Goal: Transaction & Acquisition: Subscribe to service/newsletter

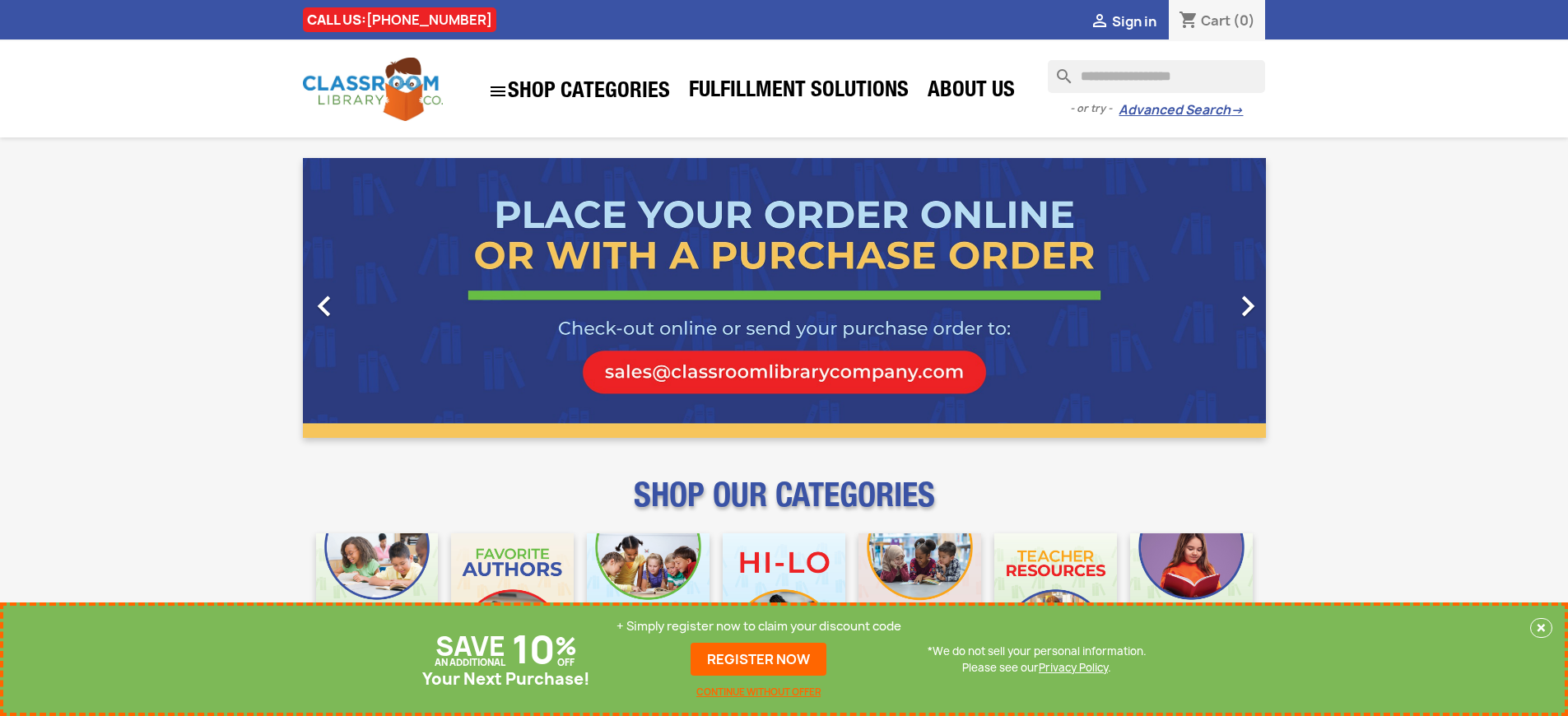
click at [759, 626] on p "+ Simply register now to claim your discount code" at bounding box center [759, 625] width 285 height 16
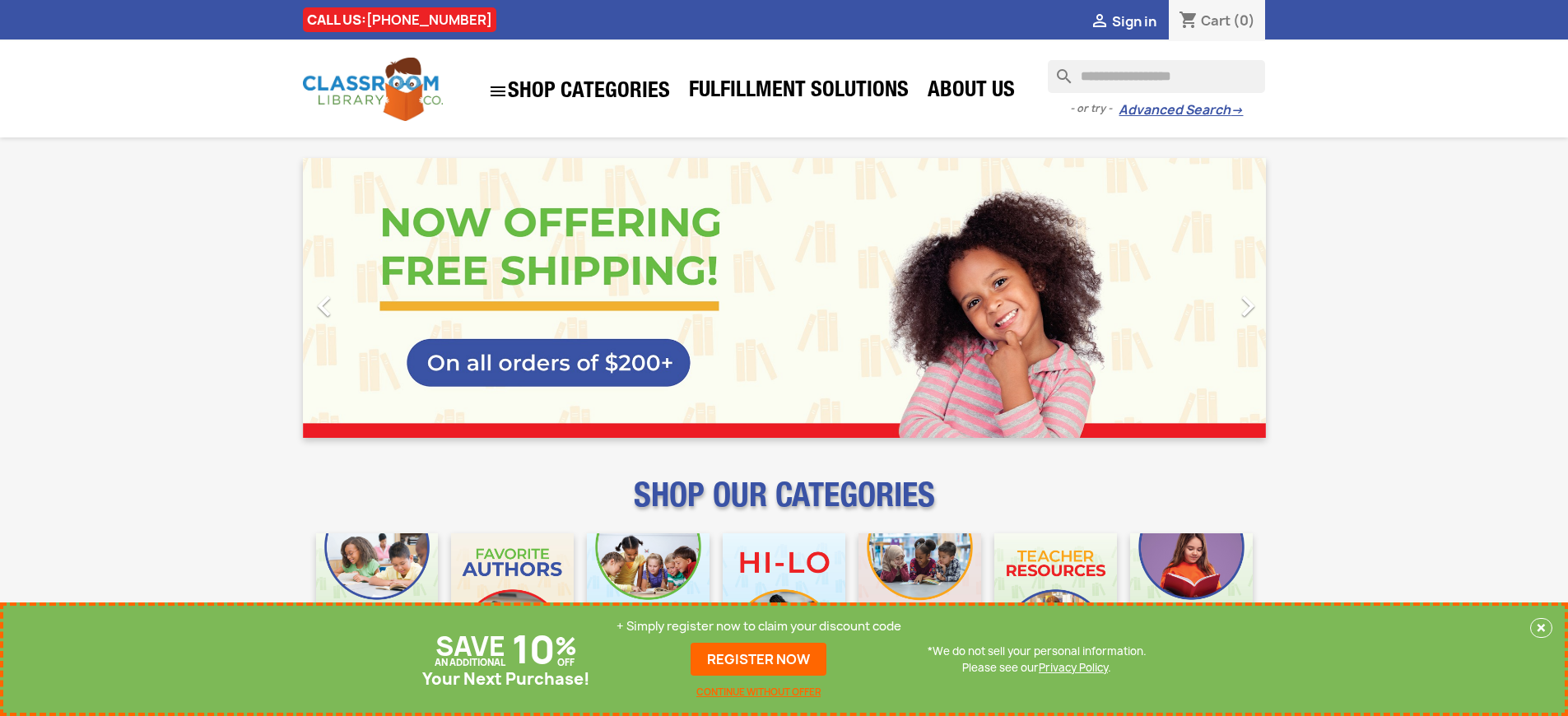
click at [759, 626] on p "+ Simply register now to claim your discount code" at bounding box center [759, 625] width 285 height 16
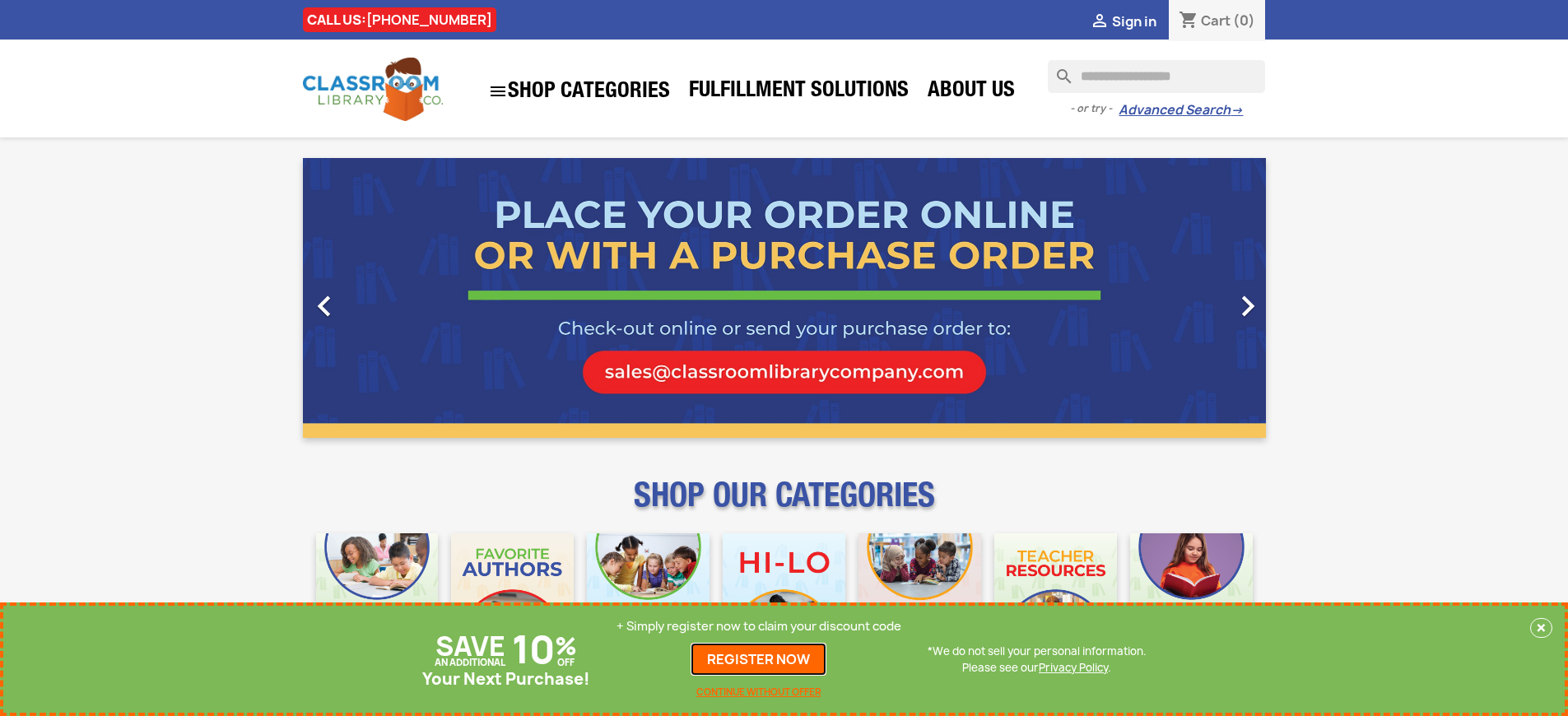
click at [759, 659] on link "REGISTER NOW" at bounding box center [758, 659] width 135 height 33
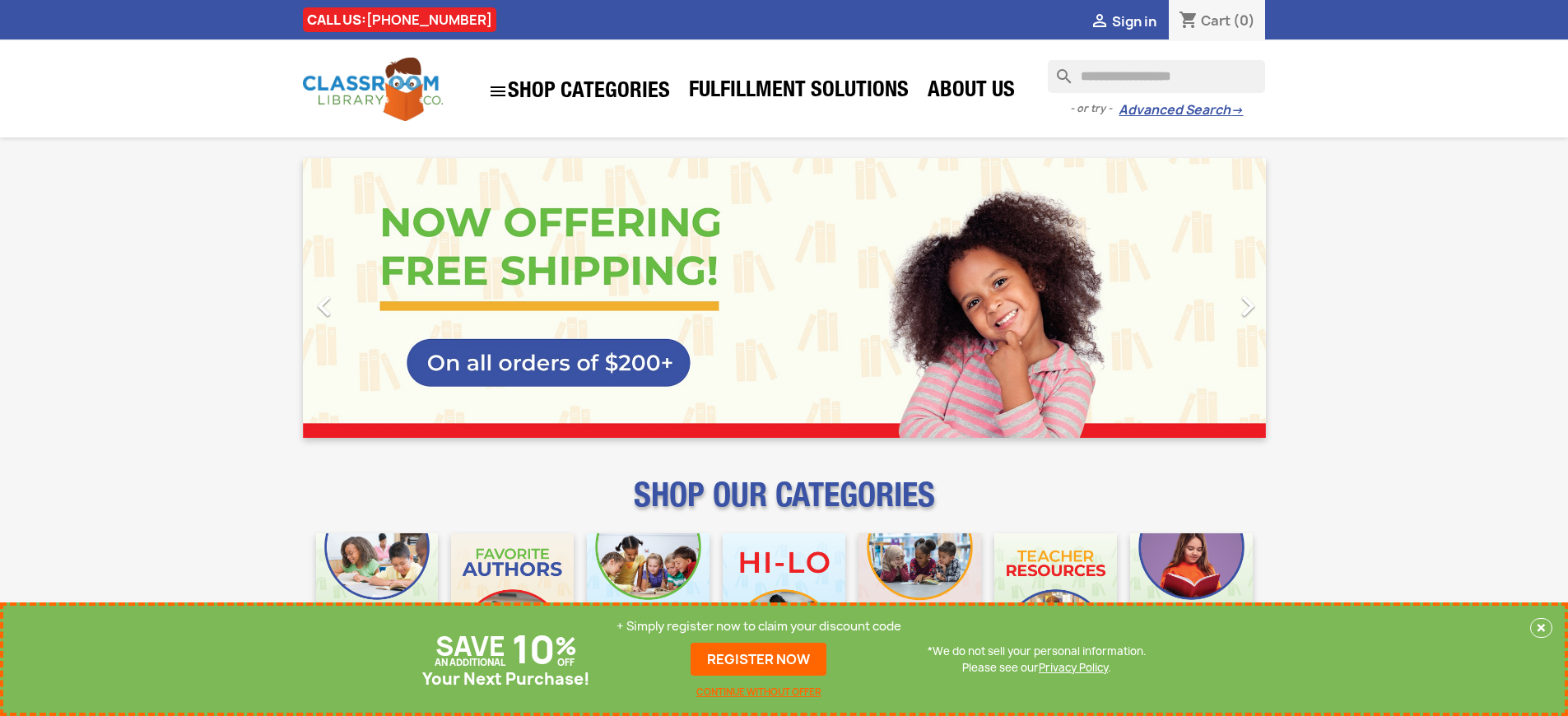
click at [759, 626] on p "+ Simply register now to claim your discount code" at bounding box center [759, 625] width 285 height 16
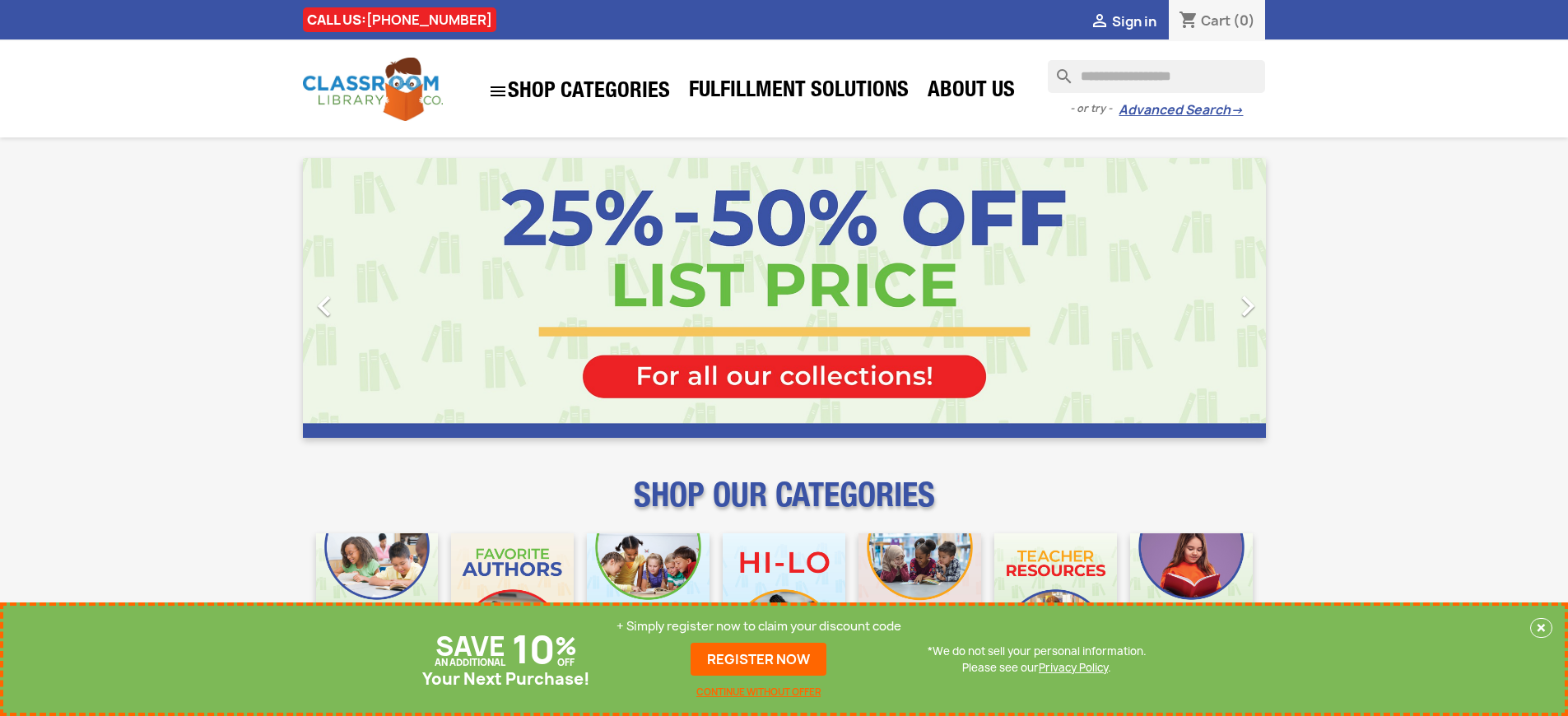
click at [759, 626] on p "+ Simply register now to claim your discount code" at bounding box center [759, 625] width 285 height 16
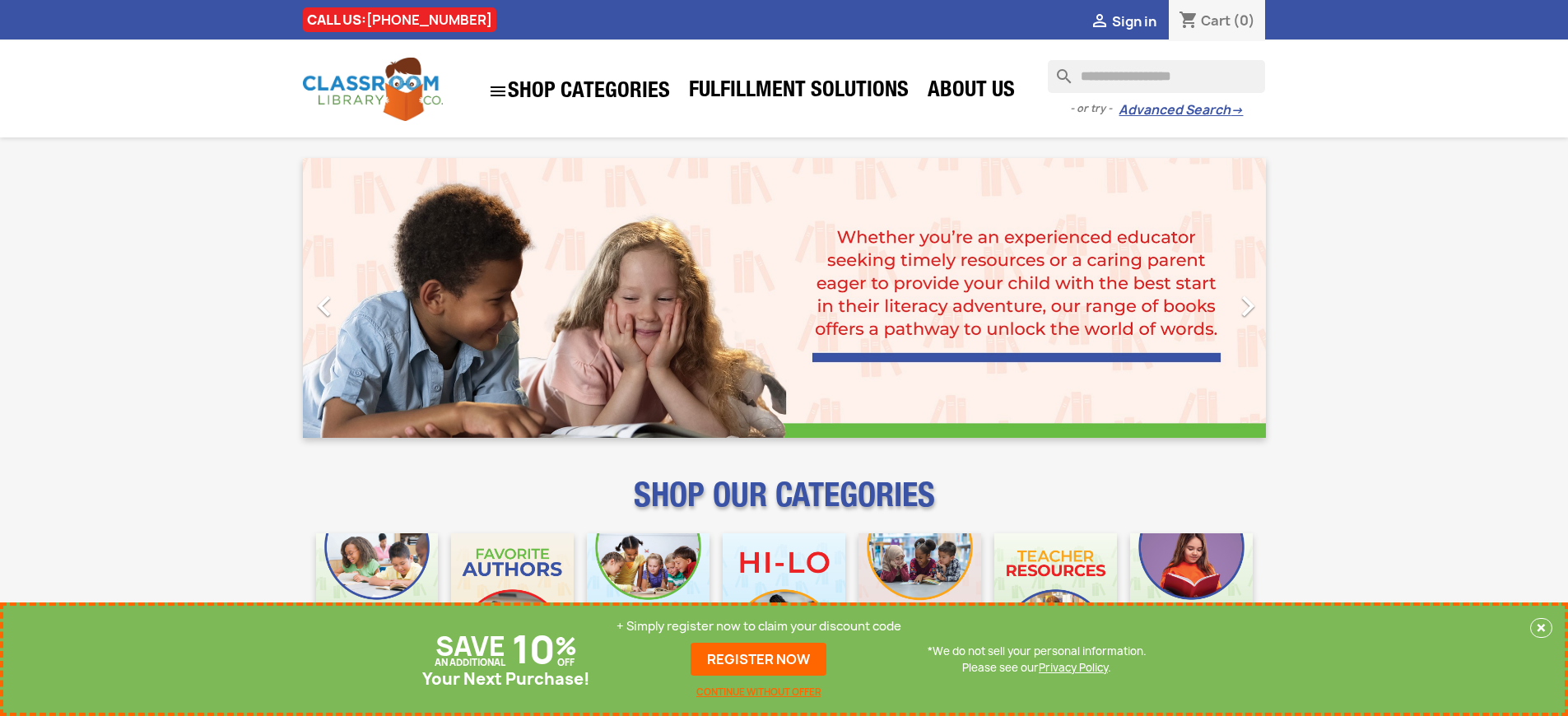
click at [759, 626] on p "+ Simply register now to claim your discount code" at bounding box center [759, 625] width 285 height 16
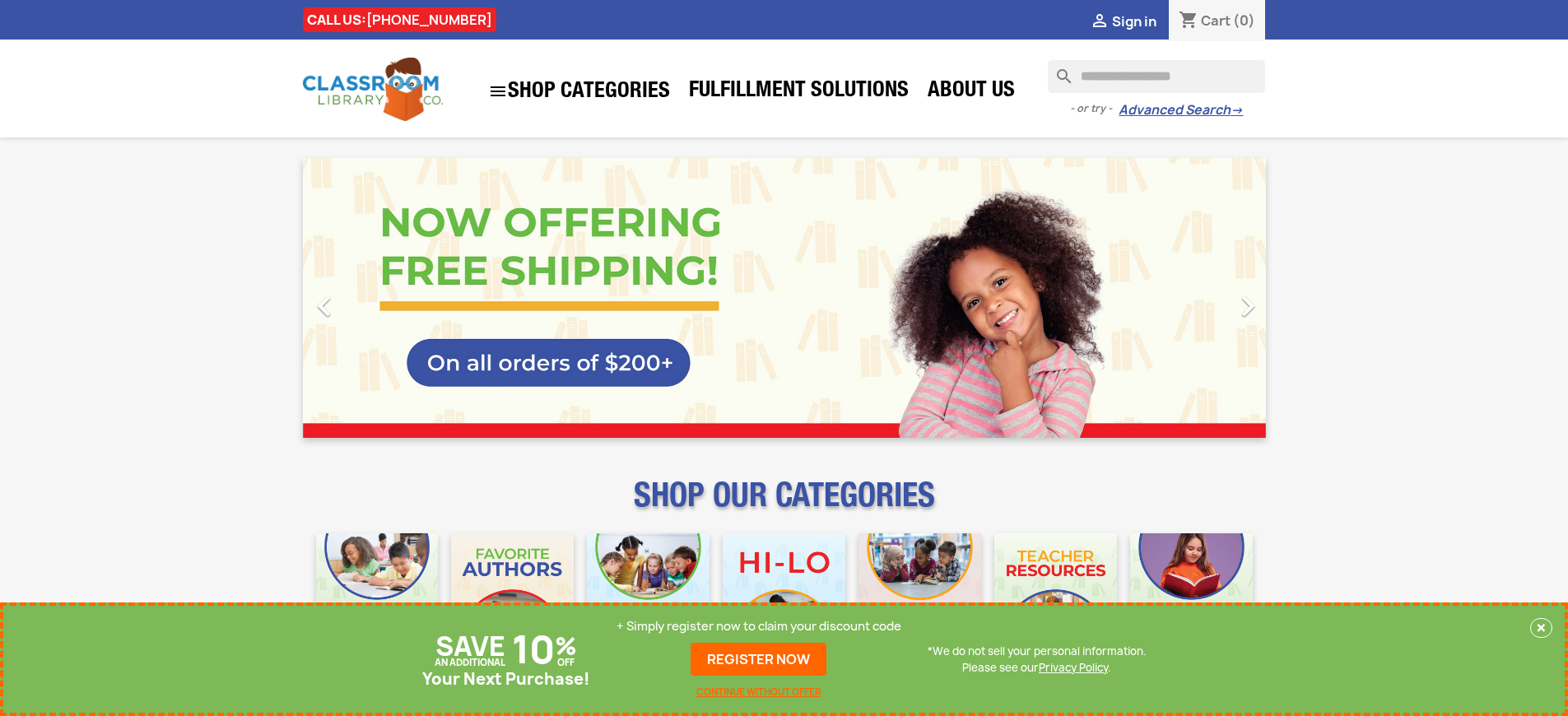
click at [759, 626] on p "+ Simply register now to claim your discount code" at bounding box center [759, 625] width 285 height 16
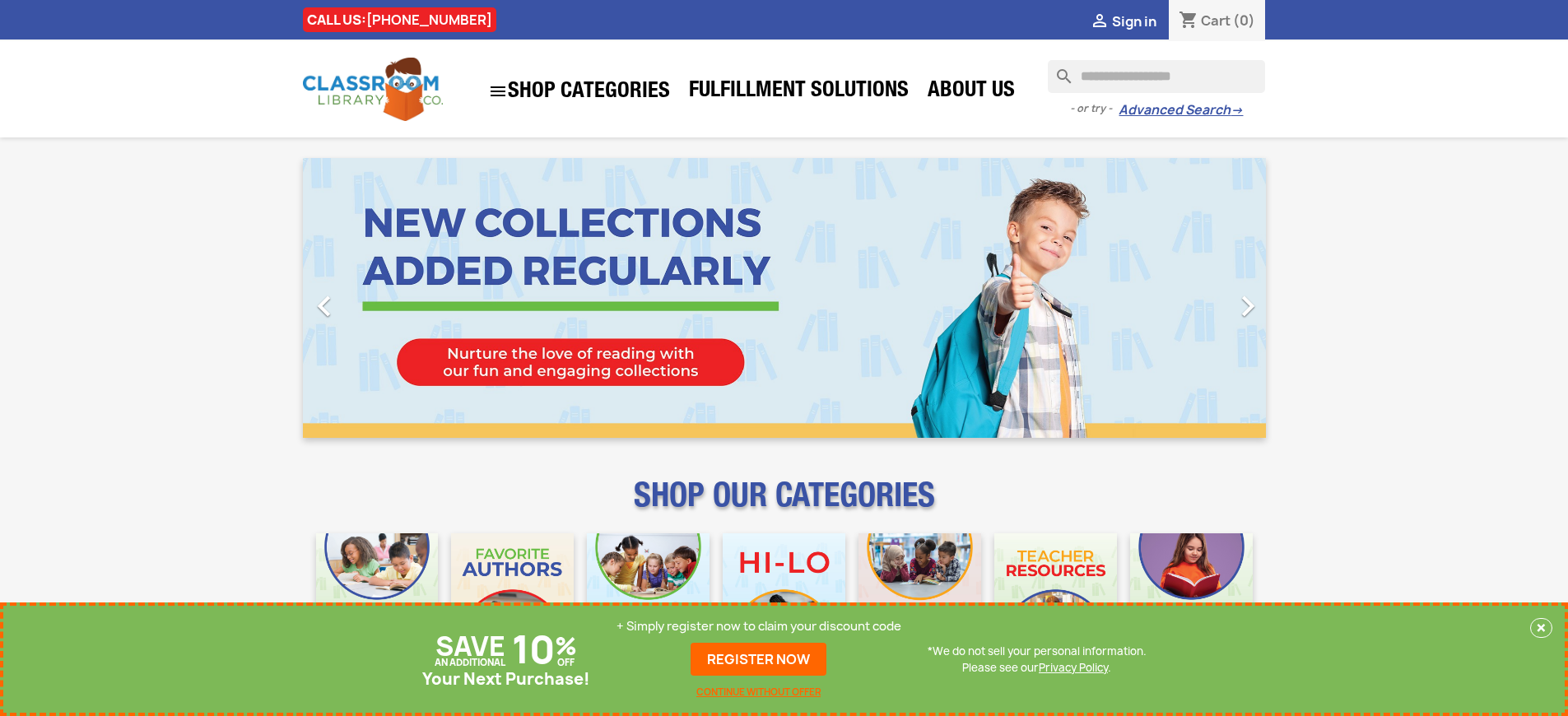
click at [759, 626] on p "+ Simply register now to claim your discount code" at bounding box center [759, 625] width 285 height 16
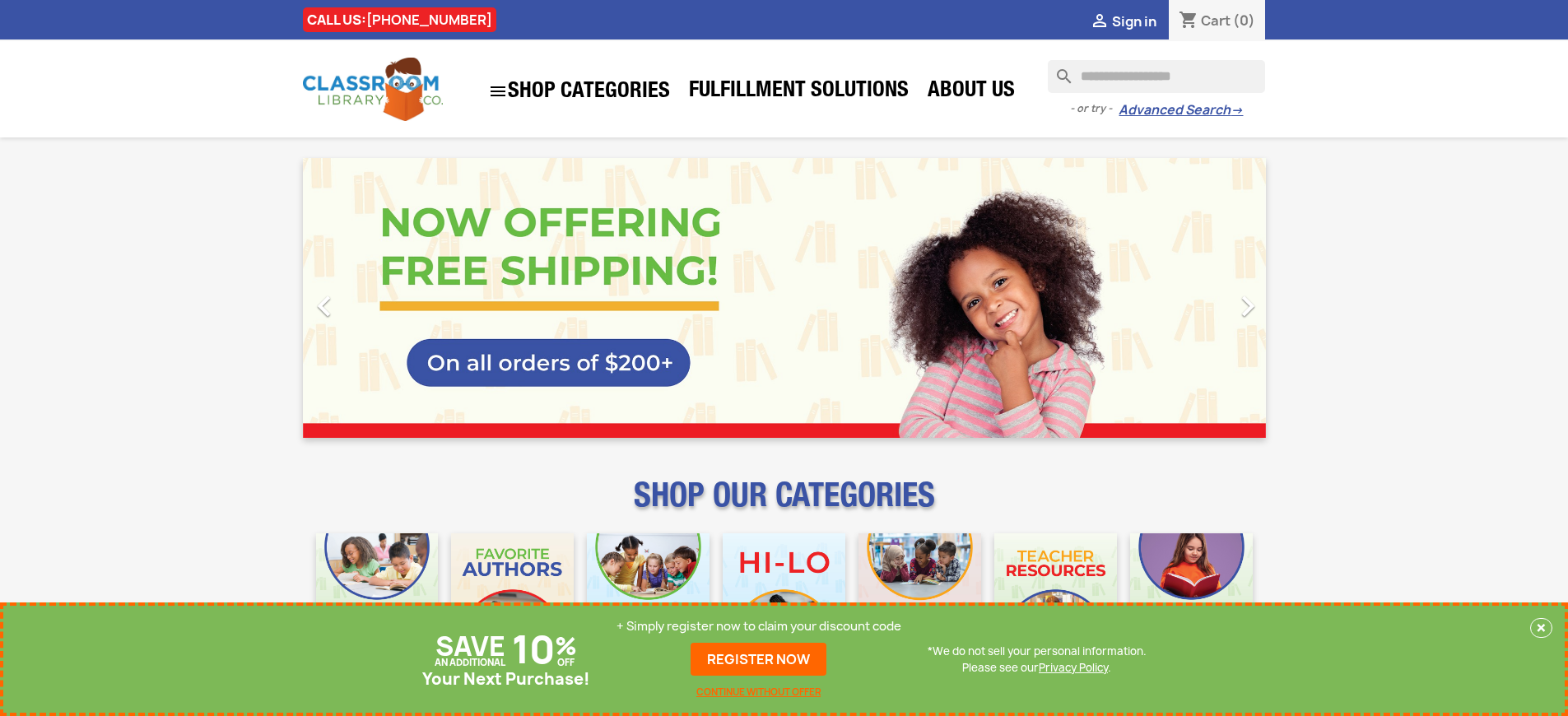
click at [759, 626] on p "+ Simply register now to claim your discount code" at bounding box center [759, 625] width 285 height 16
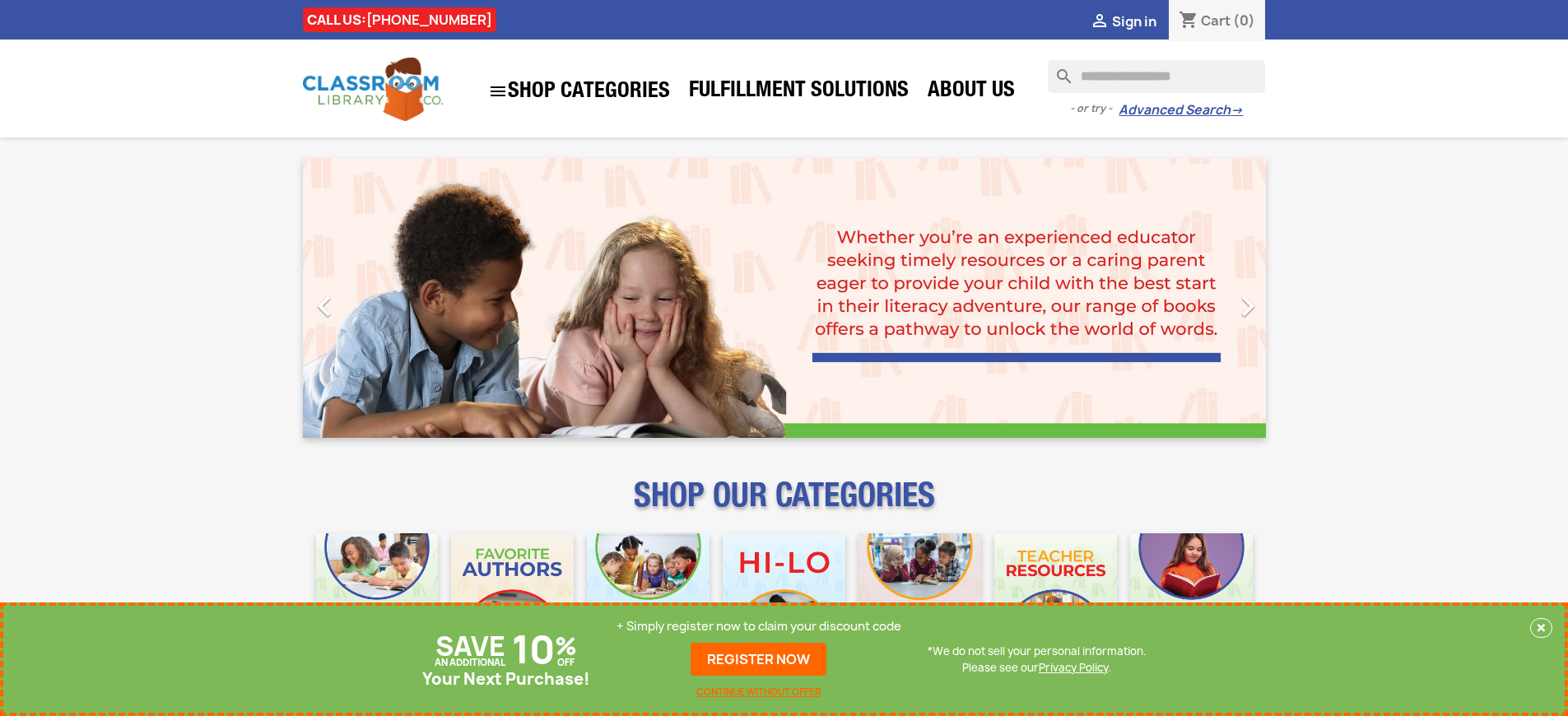
click at [759, 626] on p "+ Simply register now to claim your discount code" at bounding box center [759, 625] width 285 height 16
